Goal: Task Accomplishment & Management: Complete application form

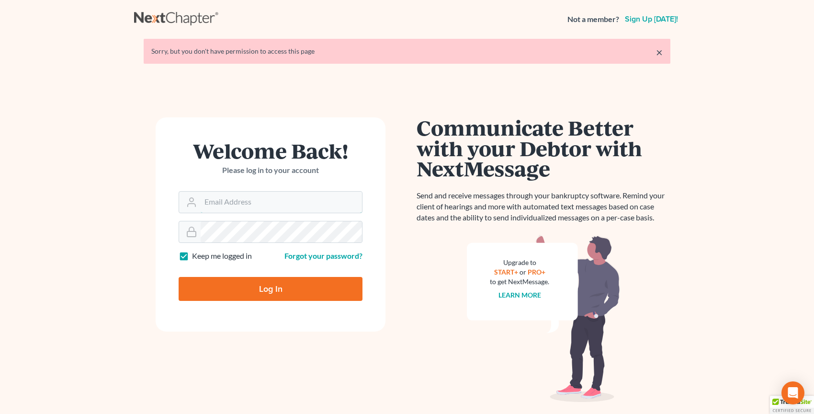
type input "[PERSON_NAME][EMAIL_ADDRESS][DOMAIN_NAME]"
click at [259, 290] on input "Log In" at bounding box center [271, 289] width 184 height 24
type input "Thinking..."
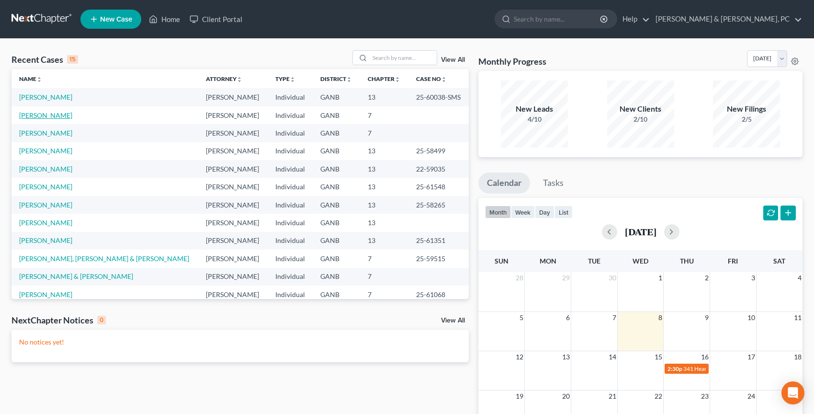
click at [49, 117] on link "Bryan, Nadine" at bounding box center [45, 115] width 53 height 8
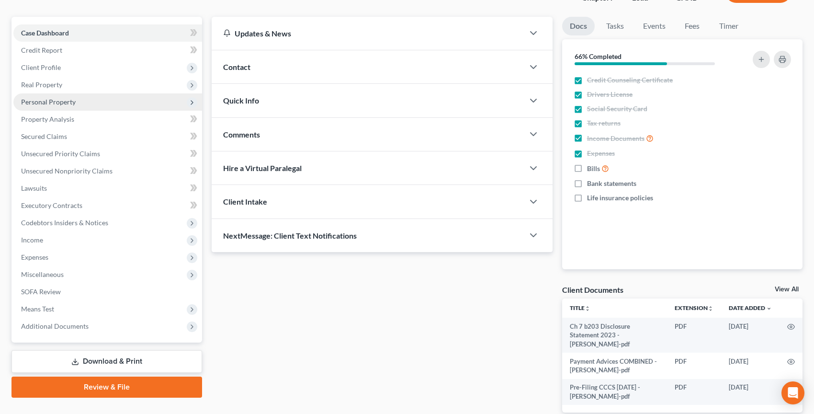
scroll to position [106, 0]
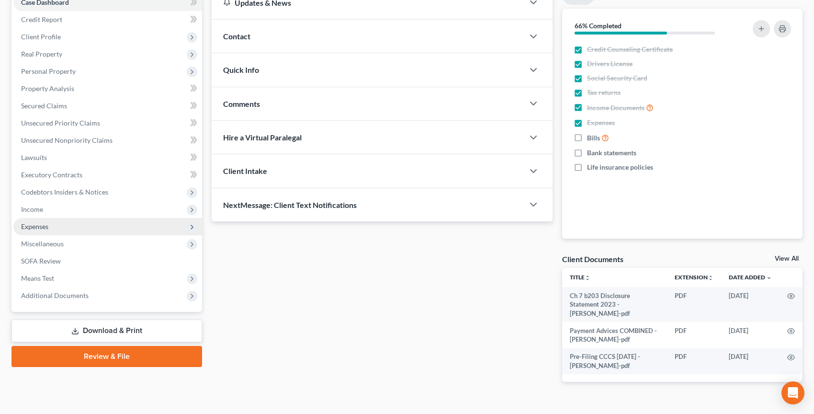
click at [90, 220] on span "Expenses" at bounding box center [107, 226] width 189 height 17
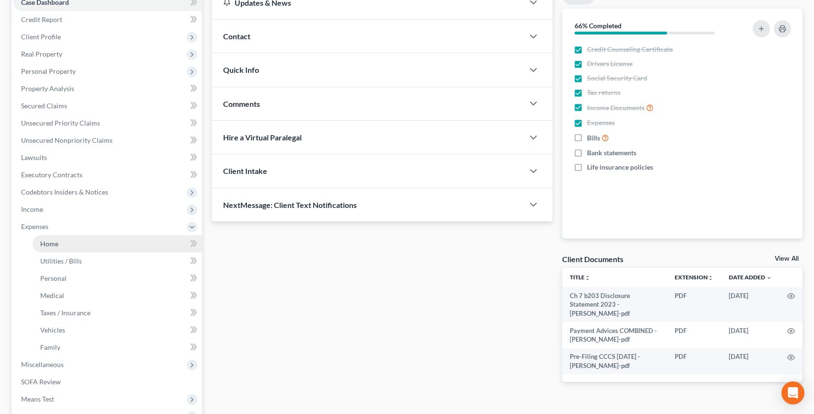
click at [81, 237] on link "Home" at bounding box center [117, 243] width 169 height 17
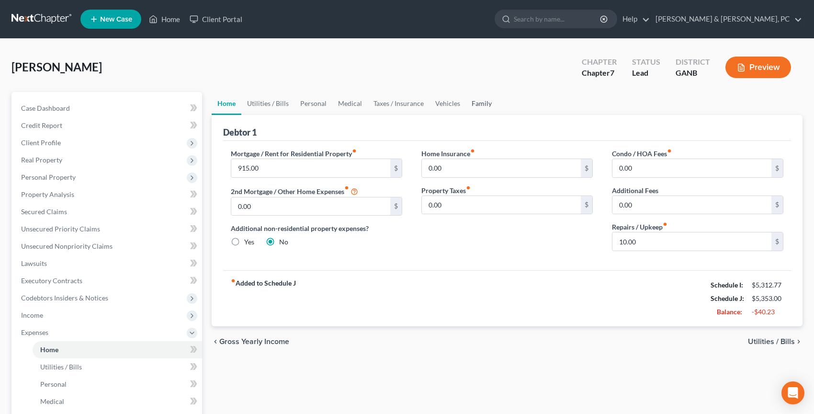
click at [481, 106] on link "Family" at bounding box center [482, 103] width 32 height 23
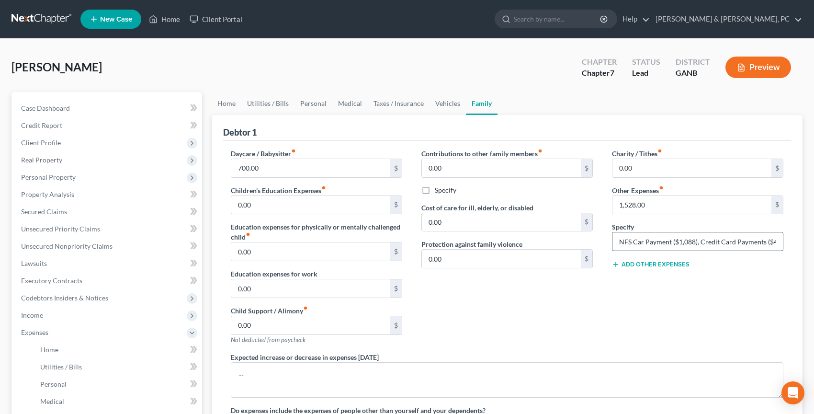
click at [750, 239] on input "NFS Car Payment ($1,088), Credit Card Payments ($400), Medical Expenses ($40)" at bounding box center [697, 241] width 170 height 18
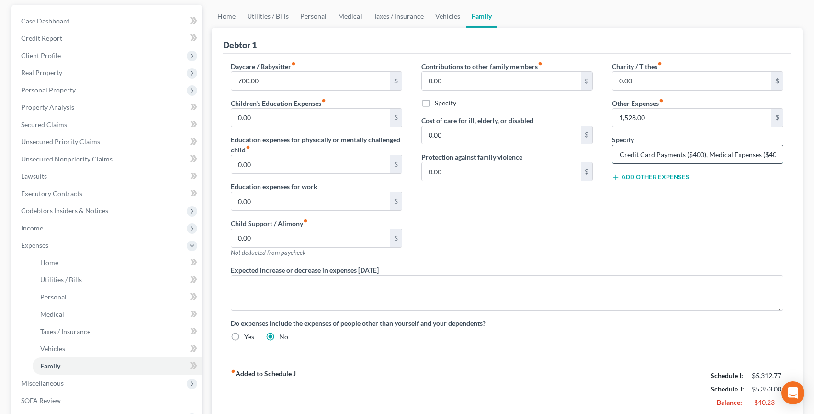
scroll to position [75, 0]
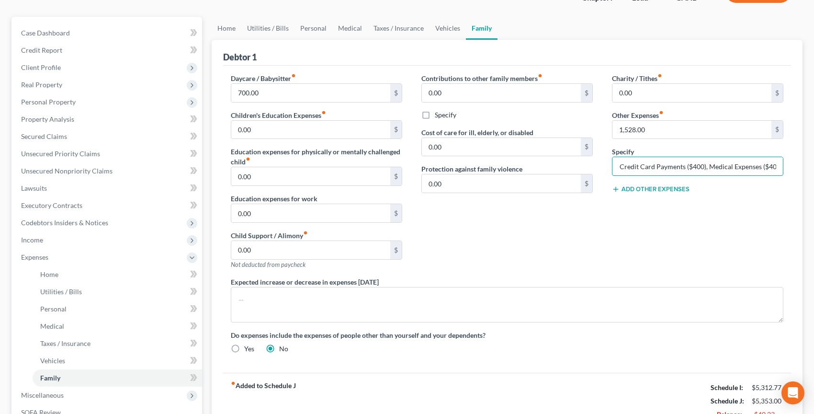
drag, startPoint x: 707, startPoint y: 166, endPoint x: 813, endPoint y: 166, distance: 105.8
click at [813, 166] on div "Bryan, Nadine Upgraded Chapter Chapter 7 Status Lead District GANB Preview Peti…" at bounding box center [407, 250] width 814 height 573
type input "NFS Car Payment ($1,088), Credit Card Payments ($400)"
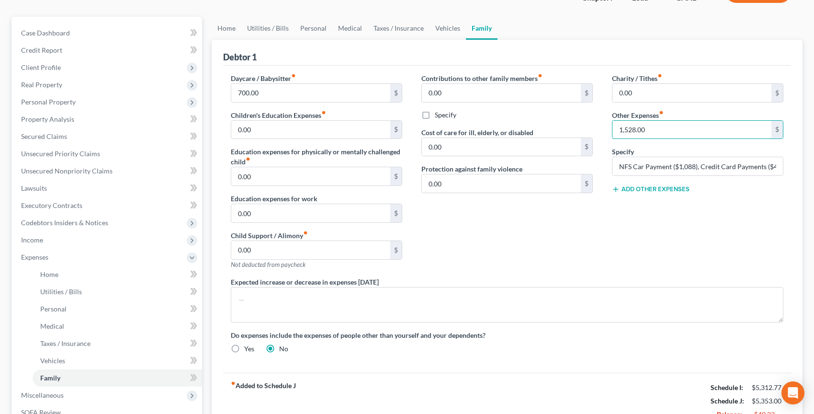
drag, startPoint x: 676, startPoint y: 132, endPoint x: 596, endPoint y: 132, distance: 79.5
click at [596, 132] on div "Daycare / Babysitter fiber_manual_record 700.00 $ Children's Education Expenses…" at bounding box center [507, 217] width 572 height 288
drag, startPoint x: 677, startPoint y: 129, endPoint x: 606, endPoint y: 129, distance: 71.3
click at [606, 129] on div "Charity / Tithes fiber_manual_record 0.00 $ Other Expenses fiber_manual_record …" at bounding box center [697, 174] width 191 height 203
type input "1,488"
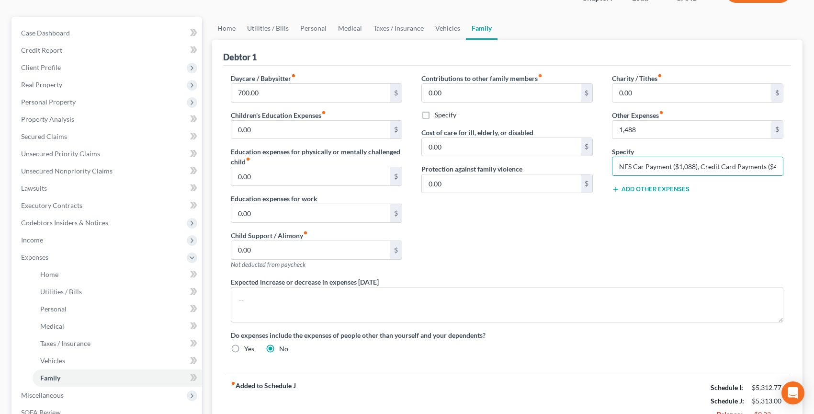
click at [522, 222] on div "Contributions to other family members fiber_manual_record 0.00 $ Specify Cost o…" at bounding box center [507, 174] width 191 height 203
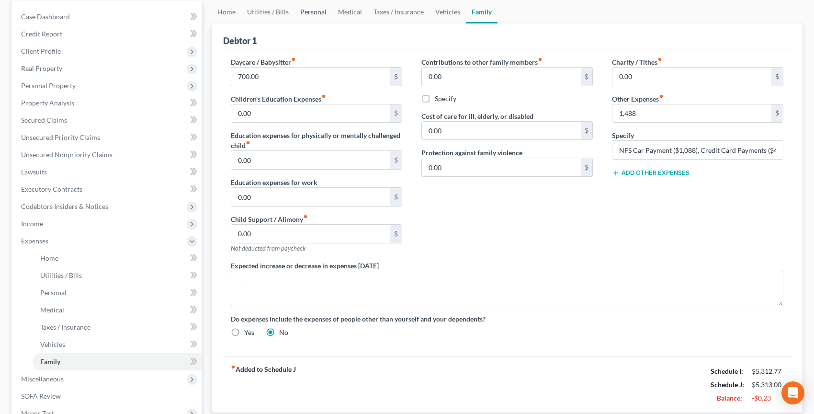
click at [319, 12] on link "Personal" at bounding box center [313, 11] width 38 height 23
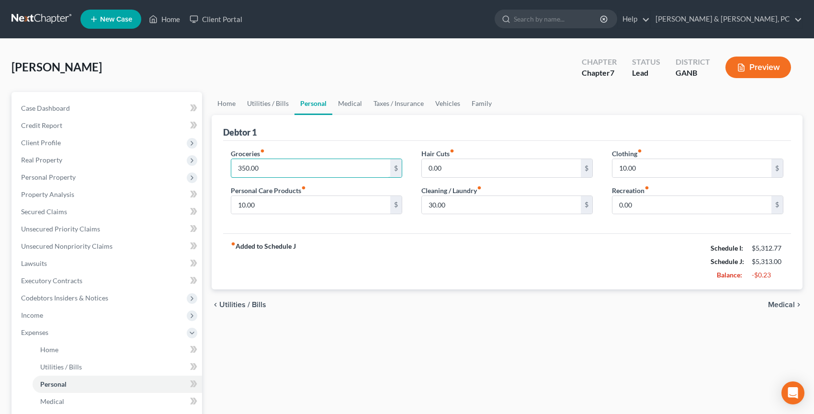
drag, startPoint x: 274, startPoint y: 168, endPoint x: 217, endPoint y: 168, distance: 56.5
click at [217, 168] on div "Debtor 1 Groceries fiber_manual_record 350.00 $ Personal Care Products fiber_ma…" at bounding box center [507, 202] width 591 height 175
drag, startPoint x: 238, startPoint y: 168, endPoint x: 314, endPoint y: 168, distance: 75.6
click at [314, 168] on input "3" at bounding box center [310, 168] width 159 height 18
type input "349.77"
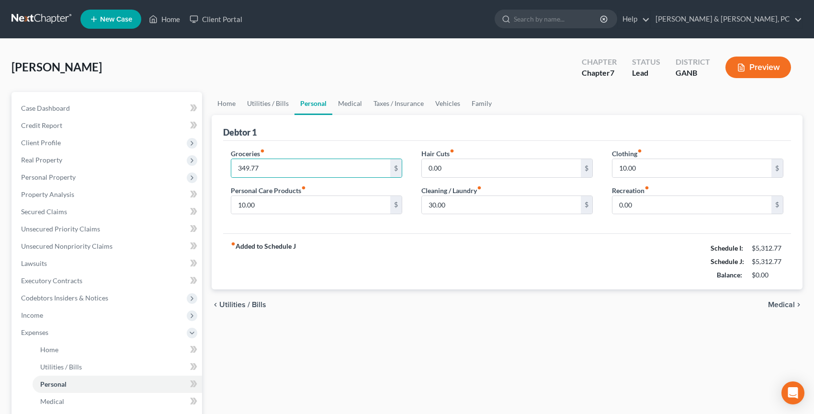
click at [382, 268] on div "fiber_manual_record Added to Schedule J Schedule I: $5,312.77 Schedule J: $5,31…" at bounding box center [507, 261] width 568 height 56
click at [229, 102] on link "Home" at bounding box center [227, 103] width 30 height 23
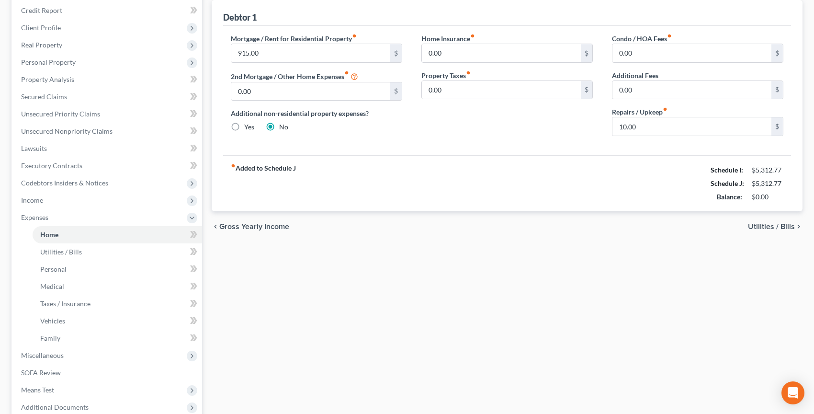
scroll to position [154, 0]
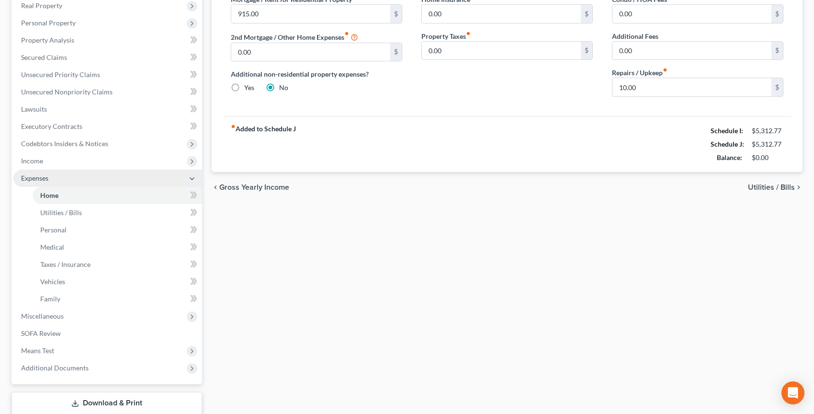
click at [88, 180] on span "Expenses" at bounding box center [107, 177] width 189 height 17
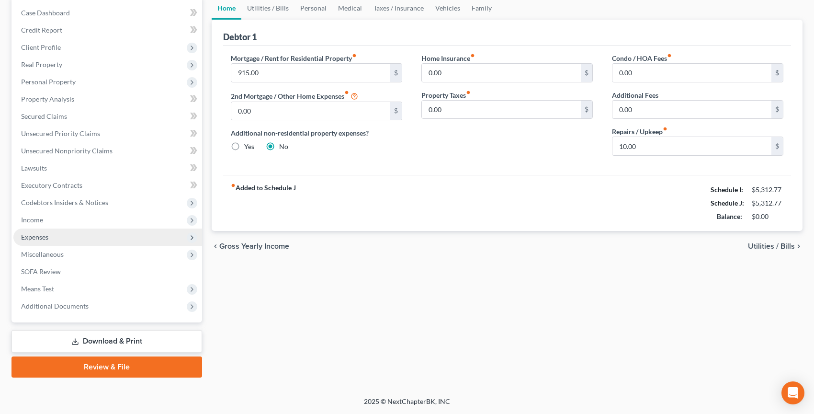
scroll to position [94, 0]
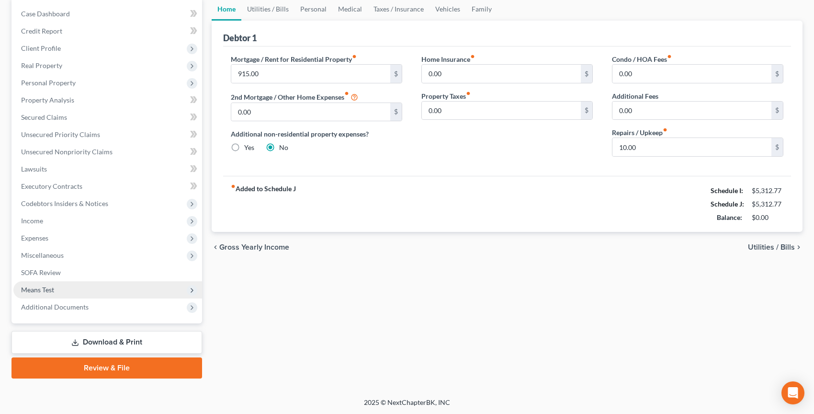
click at [70, 292] on span "Means Test" at bounding box center [107, 289] width 189 height 17
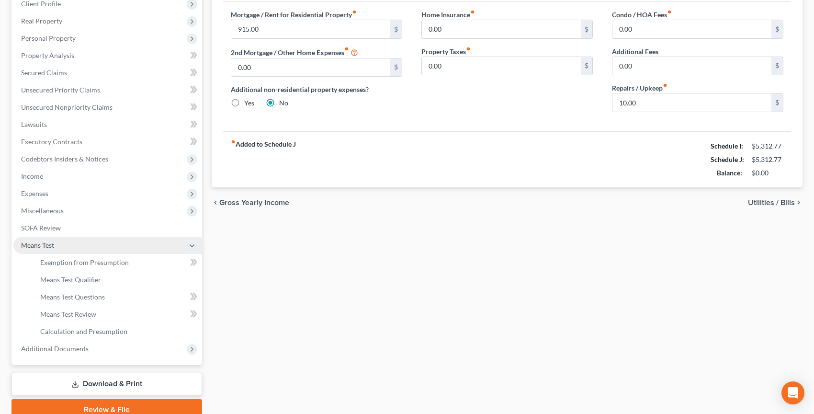
scroll to position [154, 0]
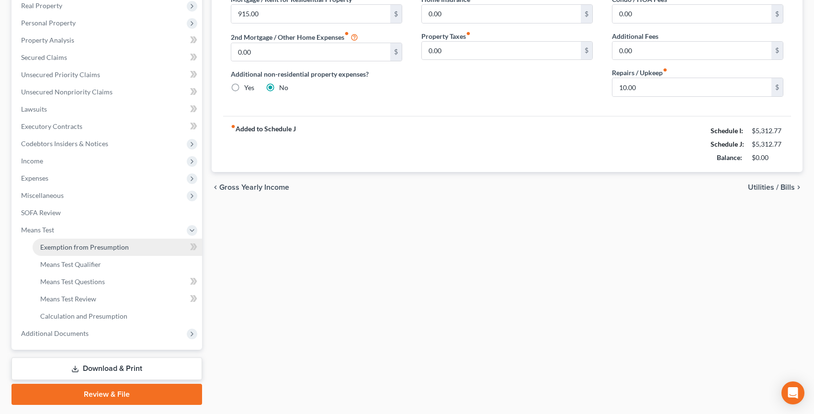
click at [72, 243] on span "Exemption from Presumption" at bounding box center [84, 247] width 89 height 8
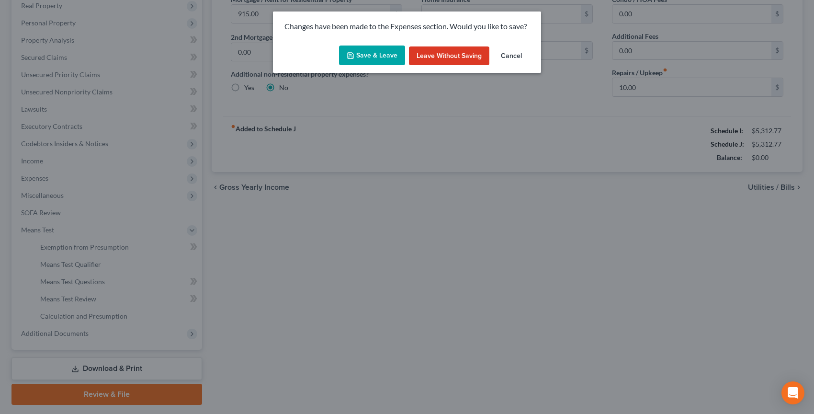
click at [366, 58] on button "Save & Leave" at bounding box center [372, 55] width 66 height 20
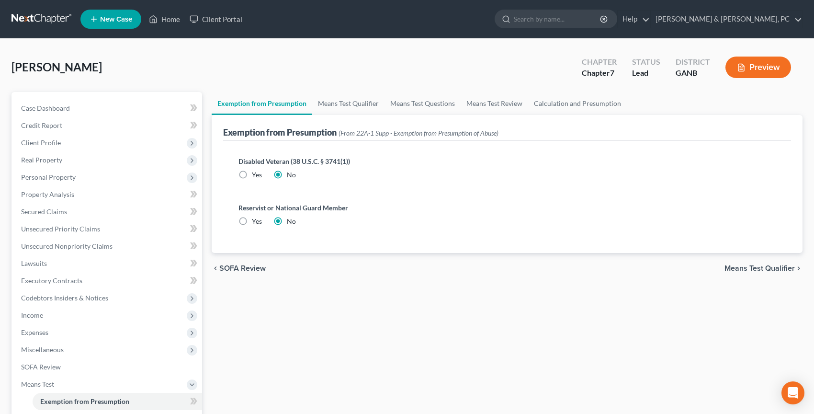
click at [360, 115] on div "Exemption from Presumption (From 22A-1 Supp - Exemption from Presumption of Abu…" at bounding box center [507, 128] width 568 height 26
click at [360, 100] on link "Means Test Qualifier" at bounding box center [348, 103] width 72 height 23
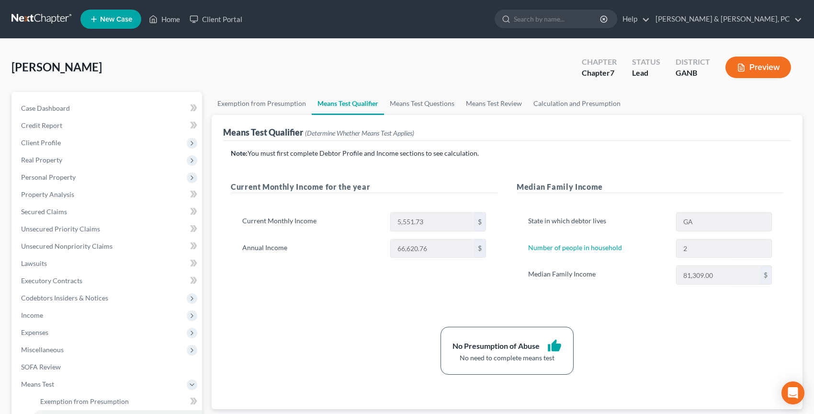
scroll to position [180, 0]
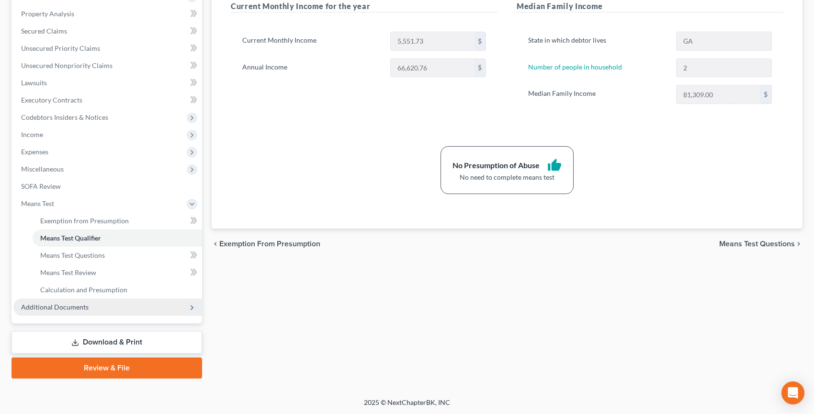
click at [109, 312] on span "Additional Documents" at bounding box center [107, 306] width 189 height 17
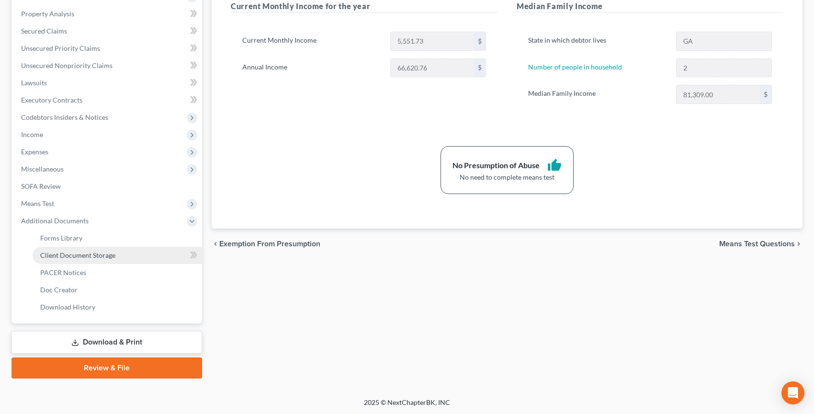
click at [109, 258] on span "Client Document Storage" at bounding box center [77, 255] width 75 height 8
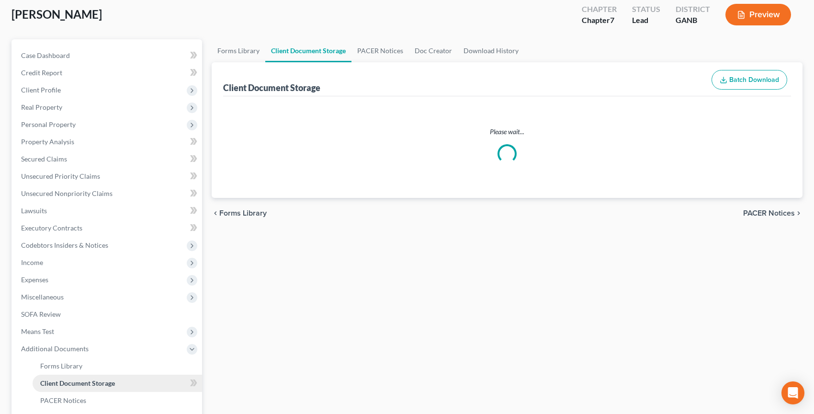
select select "5"
select select "35"
select select "12"
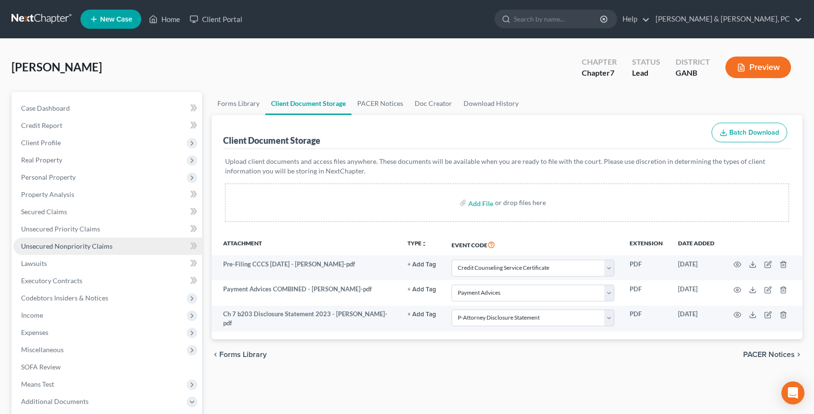
click at [110, 250] on link "Unsecured Nonpriority Claims" at bounding box center [107, 245] width 189 height 17
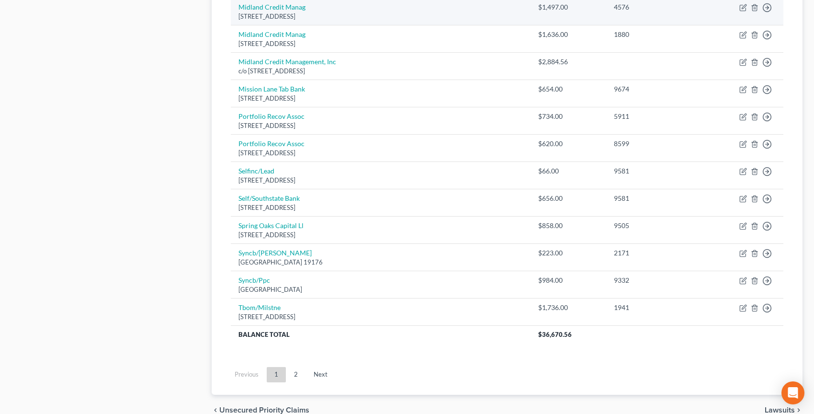
scroll to position [691, 0]
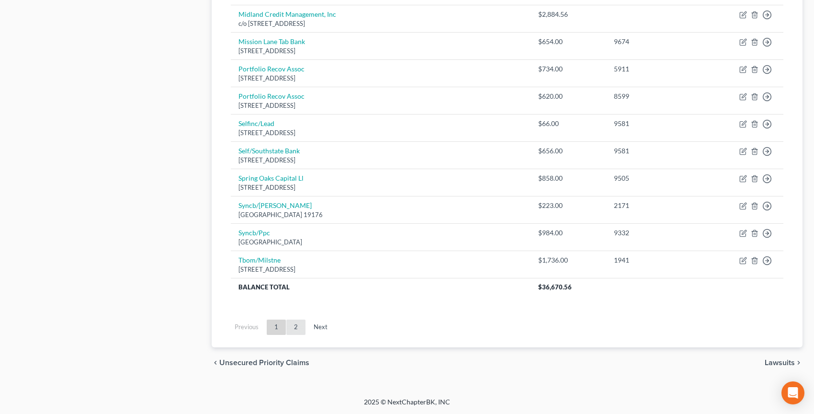
click at [299, 325] on link "2" at bounding box center [295, 326] width 19 height 15
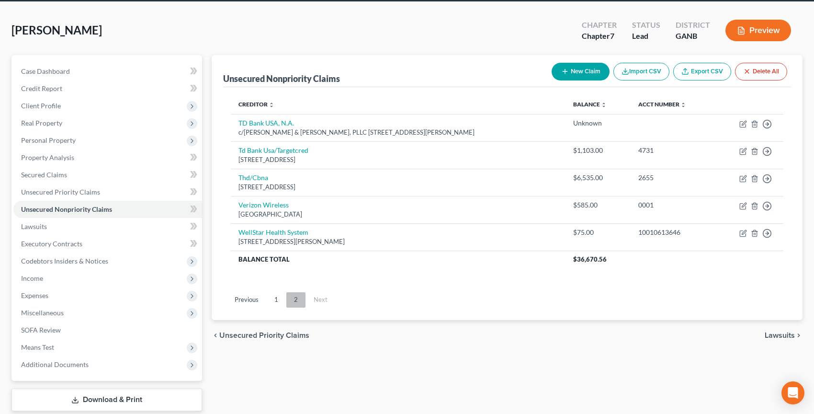
scroll to position [0, 0]
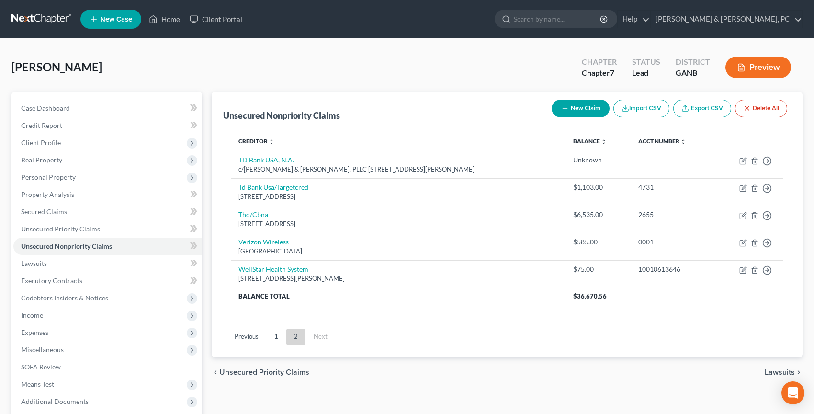
click at [44, 19] on link at bounding box center [41, 19] width 61 height 17
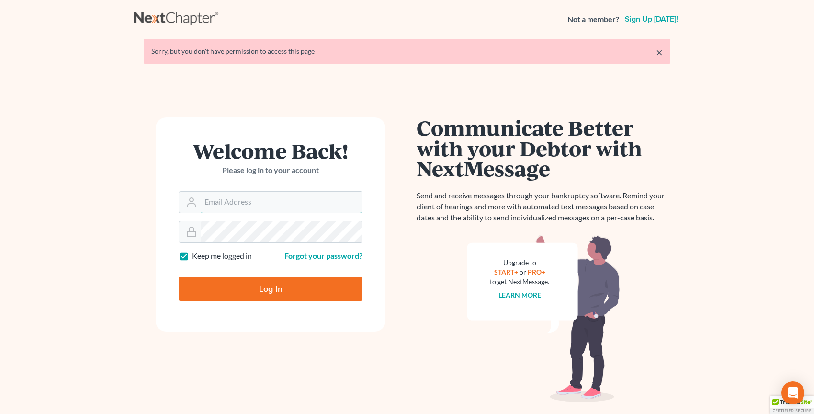
type input "[PERSON_NAME][EMAIL_ADDRESS][DOMAIN_NAME]"
click at [213, 291] on input "Log In" at bounding box center [271, 289] width 184 height 24
type input "Thinking..."
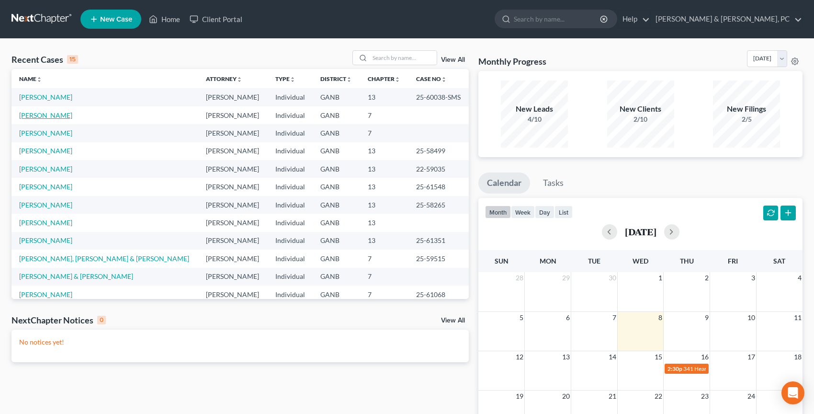
click at [56, 117] on link "[PERSON_NAME]" at bounding box center [45, 115] width 53 height 8
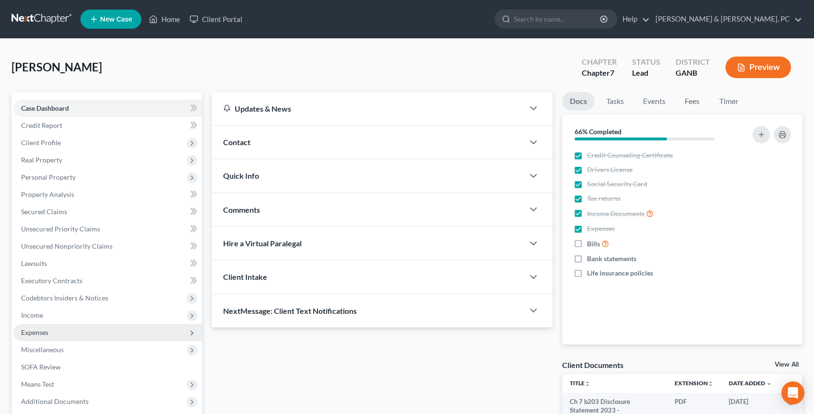
click at [43, 329] on span "Expenses" at bounding box center [34, 332] width 27 height 8
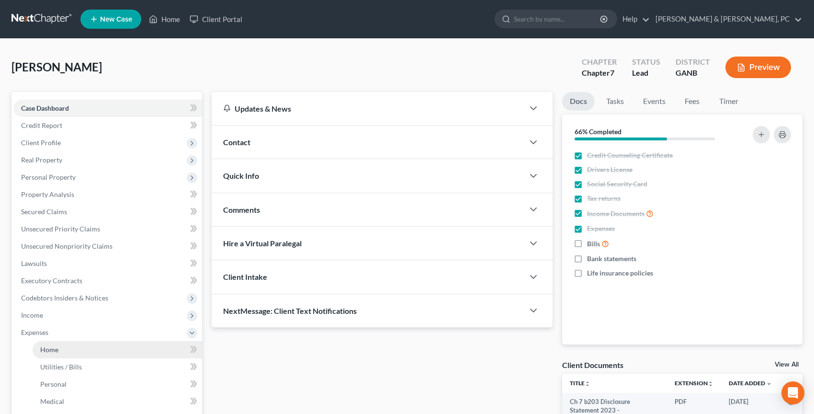
click at [44, 344] on link "Home" at bounding box center [117, 349] width 169 height 17
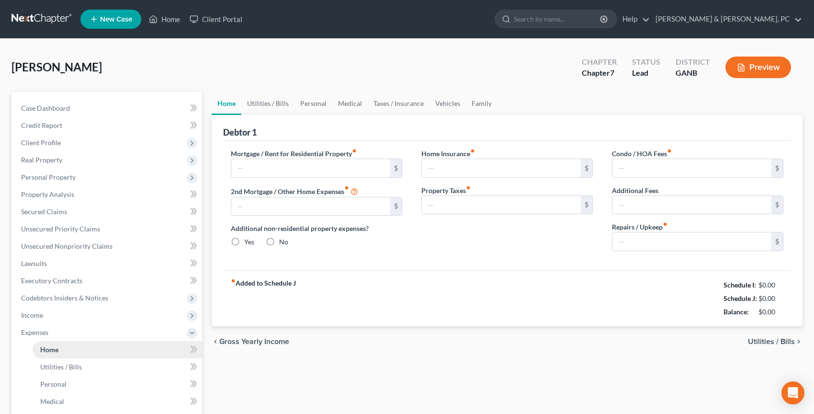
type input "915.00"
type input "0.00"
radio input "true"
type input "0.00"
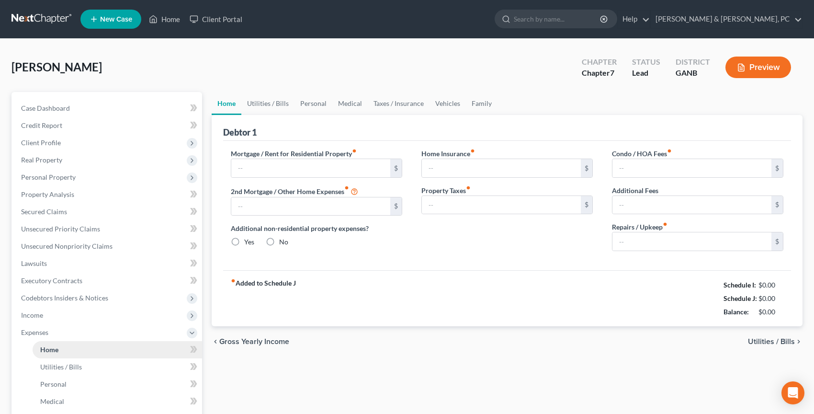
type input "0.00"
type input "10.00"
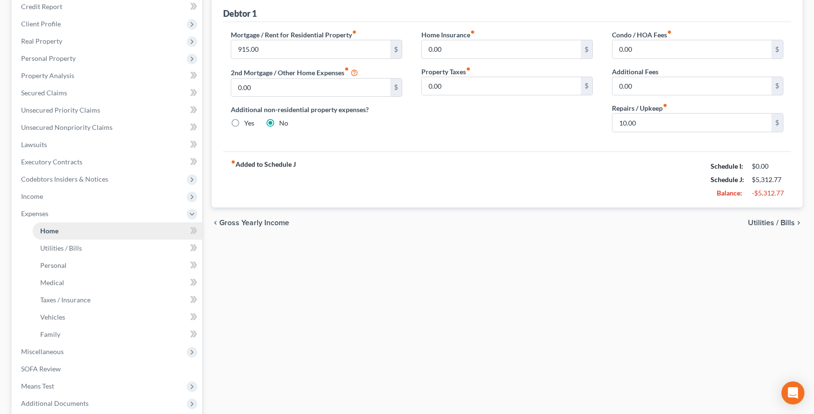
scroll to position [215, 0]
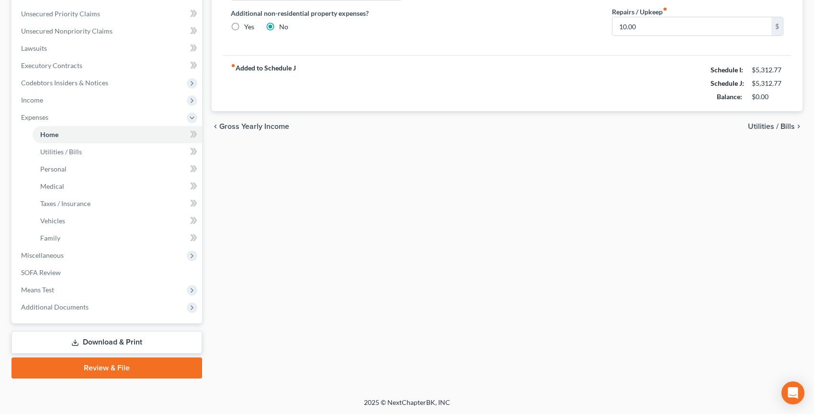
click at [55, 369] on link "Review & File" at bounding box center [106, 367] width 191 height 21
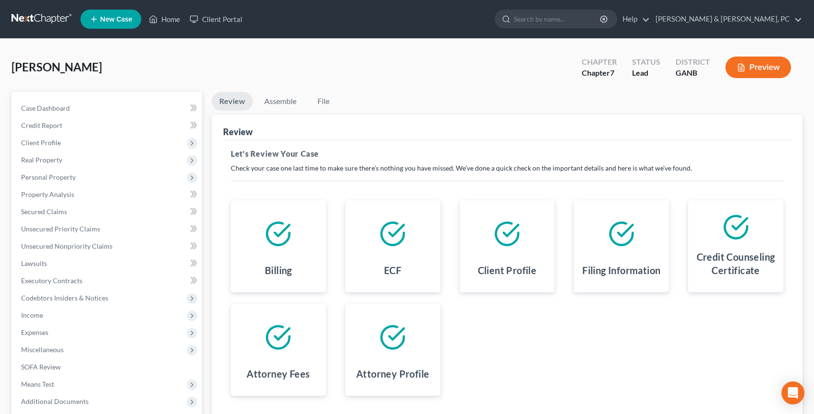
scroll to position [94, 0]
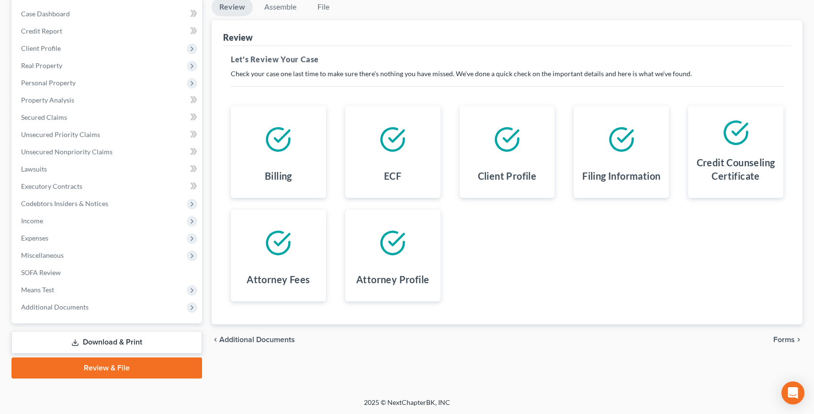
click at [779, 342] on span "Forms" at bounding box center [784, 340] width 22 height 8
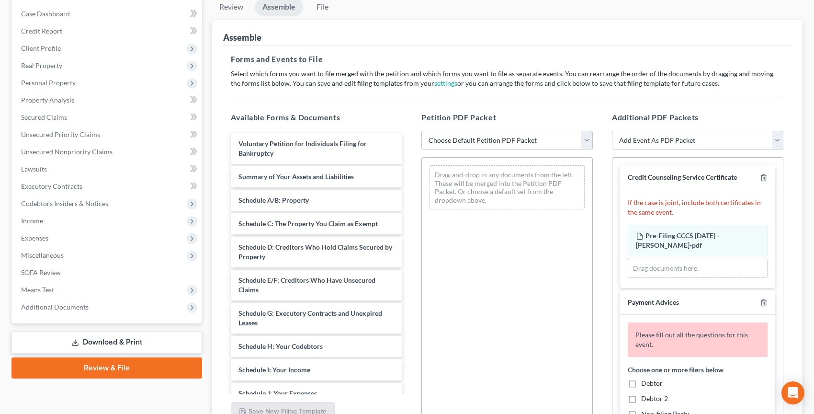
click at [481, 131] on select "Choose Default Petition PDF Packet Complete Bankruptcy Petition (all forms and …" at bounding box center [506, 140] width 171 height 19
select select "3"
click at [421, 131] on select "Choose Default Petition PDF Packet Complete Bankruptcy Petition (all forms and …" at bounding box center [506, 140] width 171 height 19
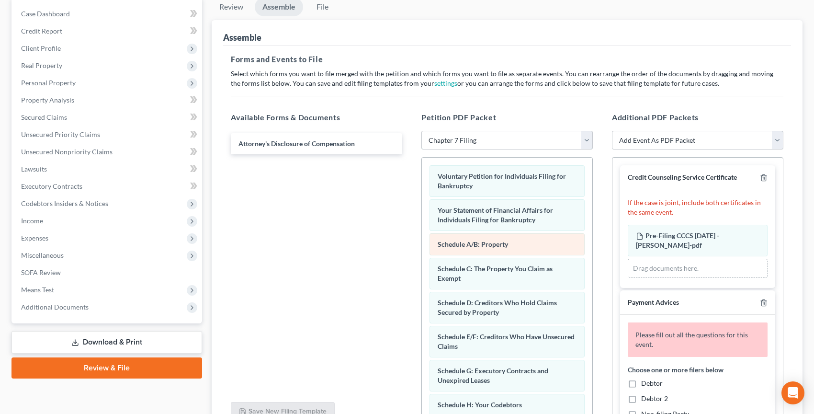
scroll to position [308, 0]
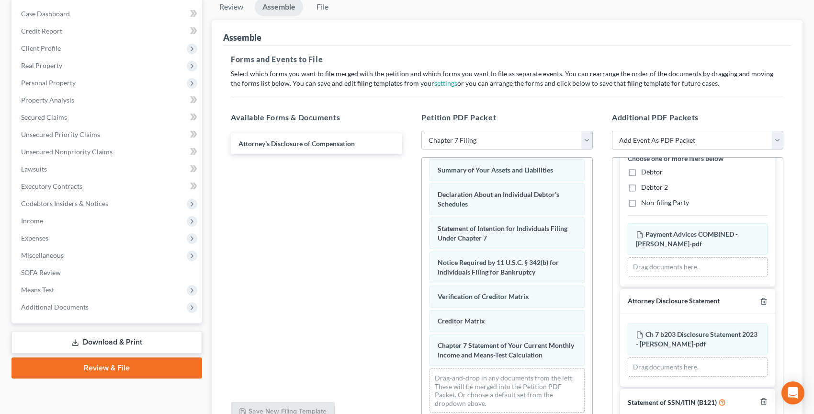
click at [641, 171] on label "Debtor" at bounding box center [652, 172] width 22 height 10
click at [645, 171] on input "Debtor" at bounding box center [648, 170] width 6 height 6
checkbox input "true"
click at [641, 204] on label "Non-filing Party" at bounding box center [665, 203] width 48 height 10
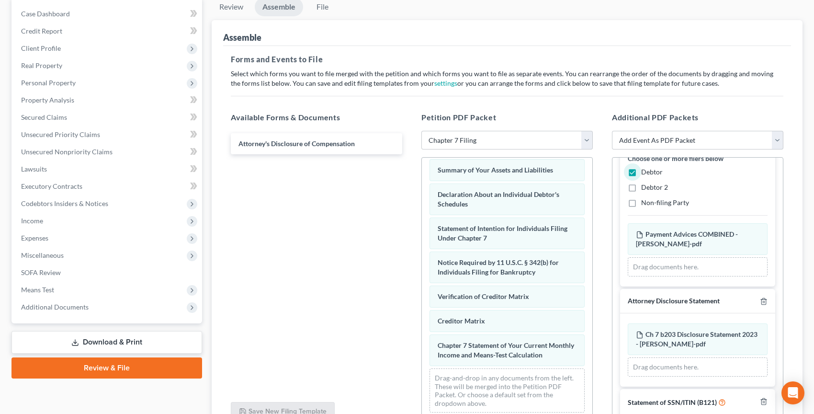
click at [645, 204] on input "Non-filing Party" at bounding box center [648, 201] width 6 height 6
checkbox input "true"
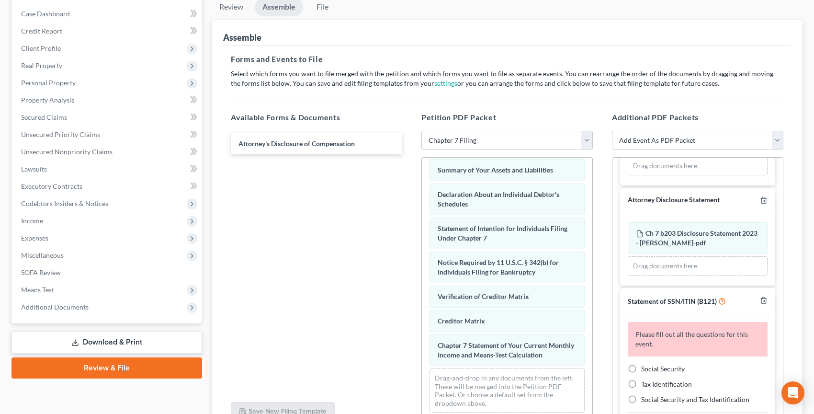
scroll to position [308, 0]
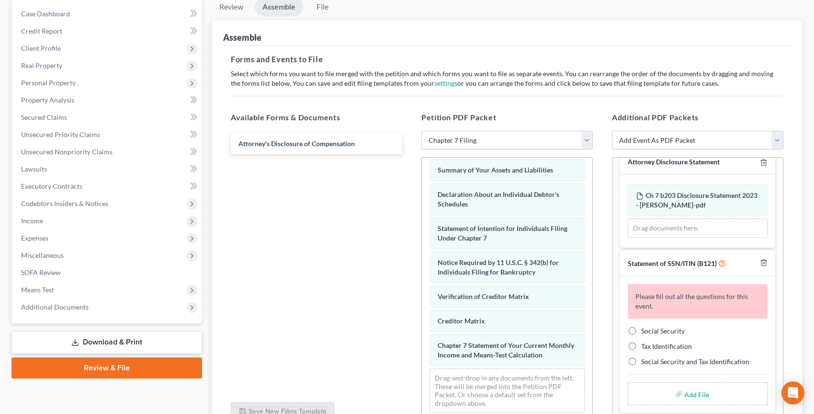
click at [641, 332] on label "Social Security" at bounding box center [663, 331] width 44 height 10
click at [645, 332] on input "Social Security" at bounding box center [648, 329] width 6 height 6
radio input "true"
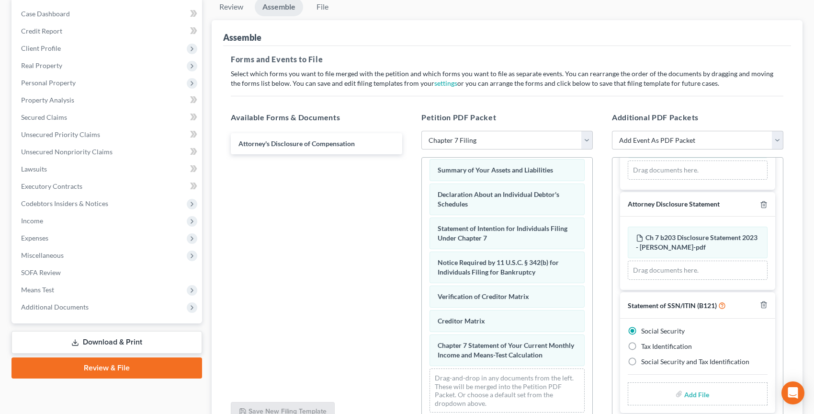
scroll to position [266, 0]
click at [690, 395] on input "file" at bounding box center [695, 393] width 23 height 17
type input "C:\fakepath\SS Form - Perkins, Nadine.pdf"
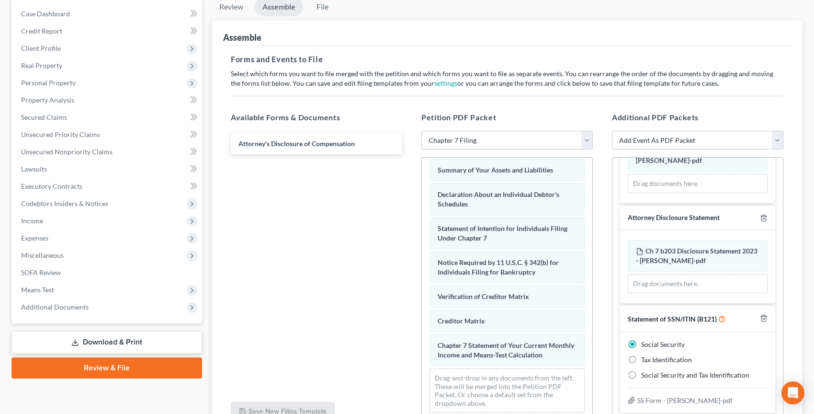
scroll to position [252, 0]
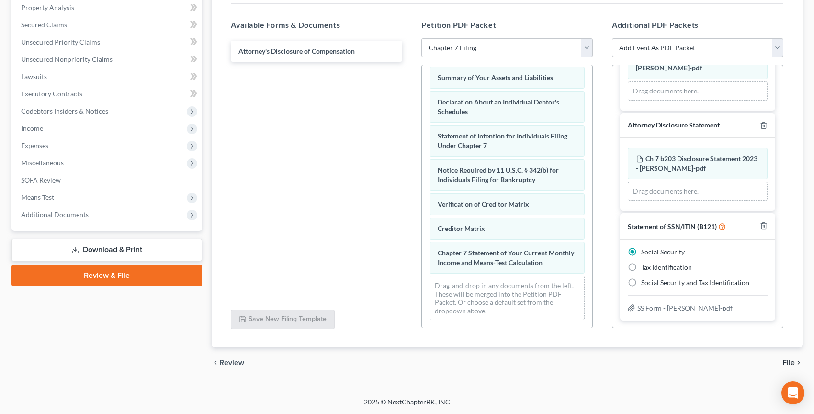
click at [783, 360] on span "File" at bounding box center [788, 363] width 12 height 8
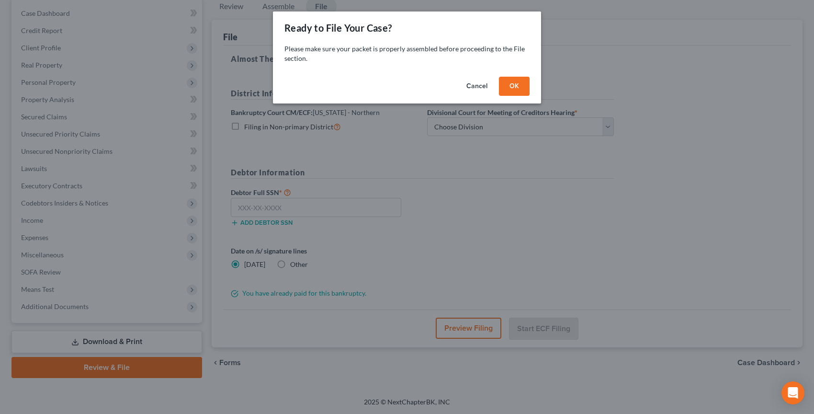
click at [506, 79] on button "OK" at bounding box center [514, 86] width 31 height 19
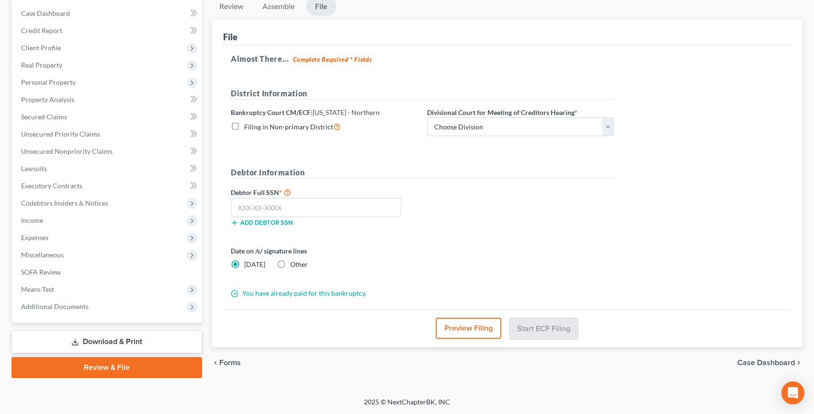
click at [464, 116] on label "Divisional Court for Meeting of Creditors Hearing *" at bounding box center [502, 112] width 150 height 10
click at [464, 122] on select "Choose Division Atlanta Gainesville Newnan Rome" at bounding box center [520, 126] width 187 height 19
select select "0"
click at [427, 117] on select "Choose Division Atlanta Gainesville Newnan Rome" at bounding box center [520, 126] width 187 height 19
click at [280, 209] on input "text" at bounding box center [316, 207] width 170 height 19
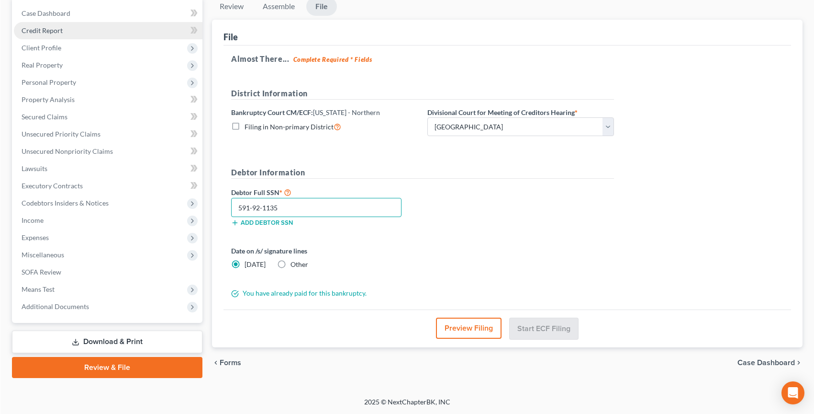
scroll to position [94, 0]
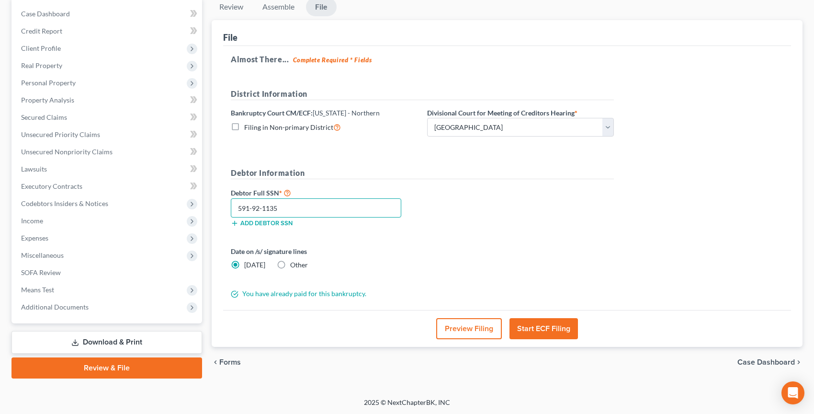
type input "591-92-1135"
click at [290, 263] on label "Other" at bounding box center [299, 265] width 18 height 10
click at [294, 263] on input "Other" at bounding box center [297, 263] width 6 height 6
radio input "true"
radio input "false"
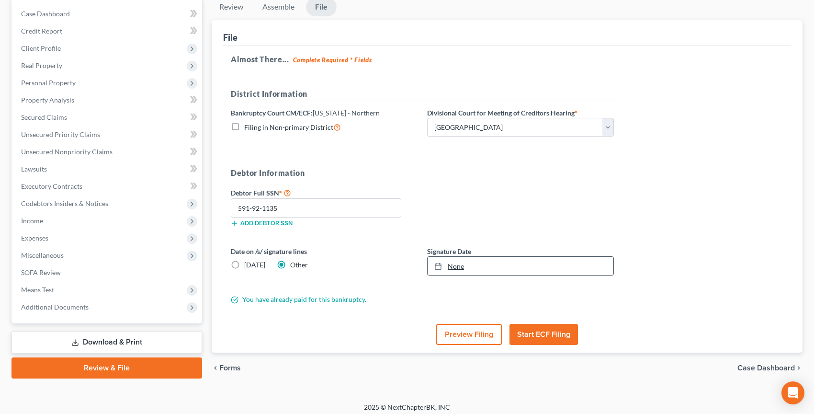
type input "10/8/2025"
click at [436, 266] on icon at bounding box center [438, 266] width 8 height 8
click at [530, 336] on button "Start ECF Filing" at bounding box center [543, 334] width 68 height 21
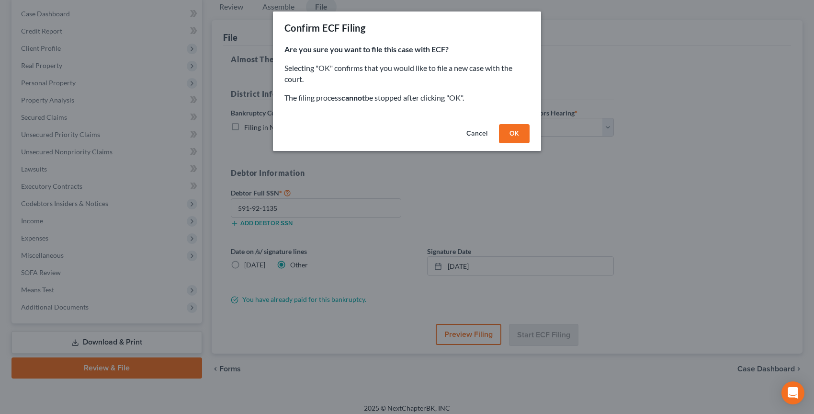
click at [519, 144] on div "Cancel OK" at bounding box center [407, 135] width 268 height 31
click at [515, 137] on button "OK" at bounding box center [514, 133] width 31 height 19
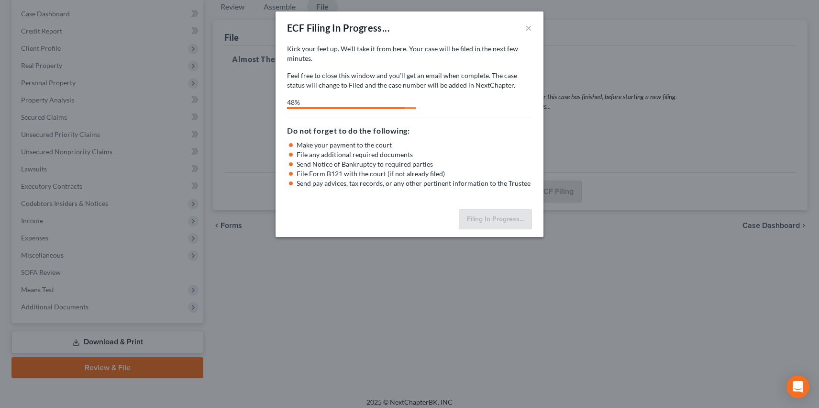
click at [432, 62] on p "Kick your feet up. We’ll take it from here. Your case will be filed in the next…" at bounding box center [409, 53] width 245 height 19
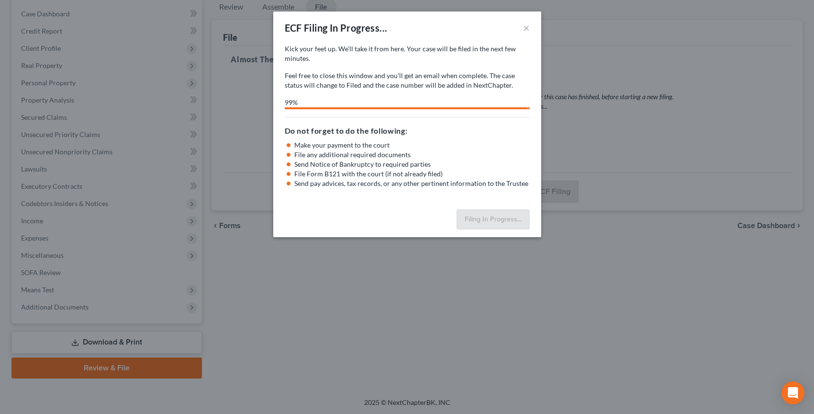
select select "0"
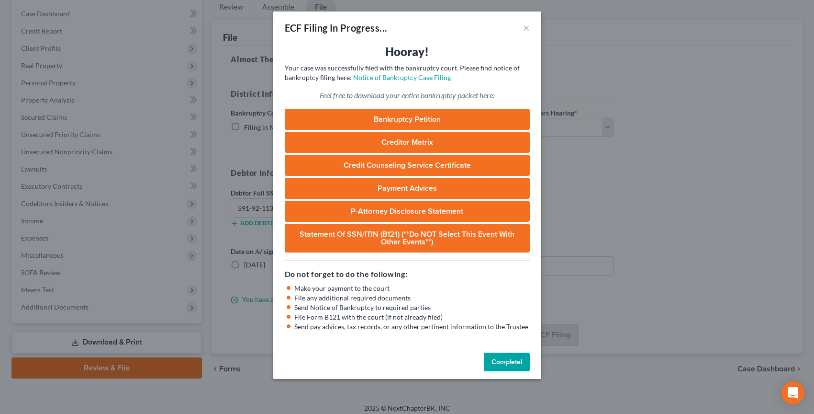
click at [435, 114] on link "Bankruptcy Petition" at bounding box center [407, 119] width 245 height 21
click at [505, 369] on button "Complete!" at bounding box center [507, 361] width 46 height 19
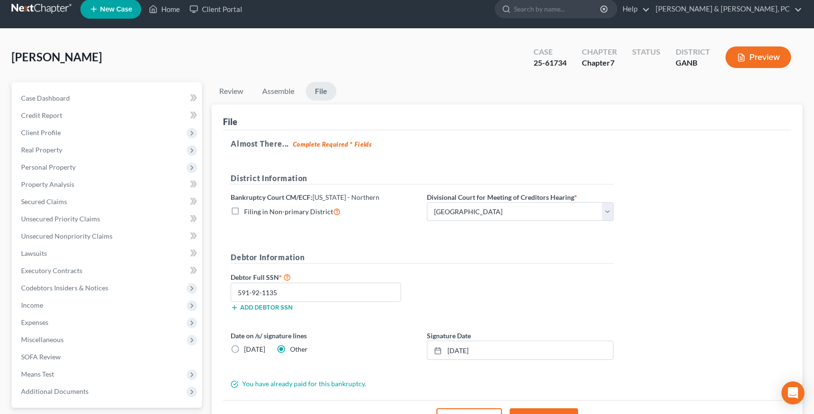
scroll to position [0, 0]
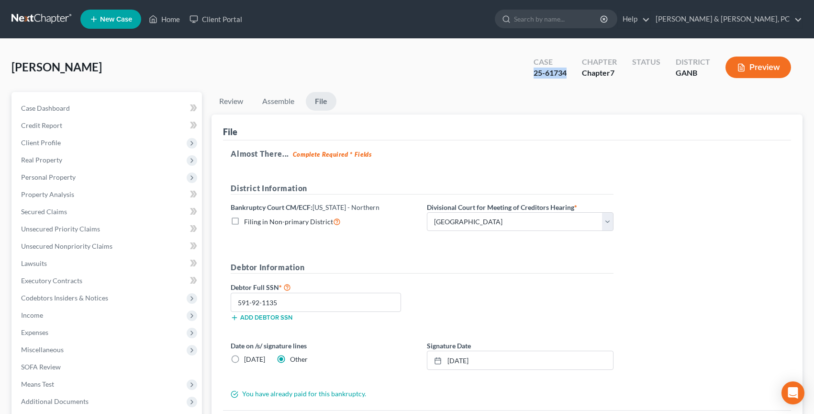
drag, startPoint x: 534, startPoint y: 71, endPoint x: 573, endPoint y: 71, distance: 39.3
click at [573, 71] on div "Case 25-61734" at bounding box center [550, 68] width 48 height 28
copy div "25-61734"
click at [58, 17] on link at bounding box center [41, 19] width 61 height 17
